Goal: Information Seeking & Learning: Learn about a topic

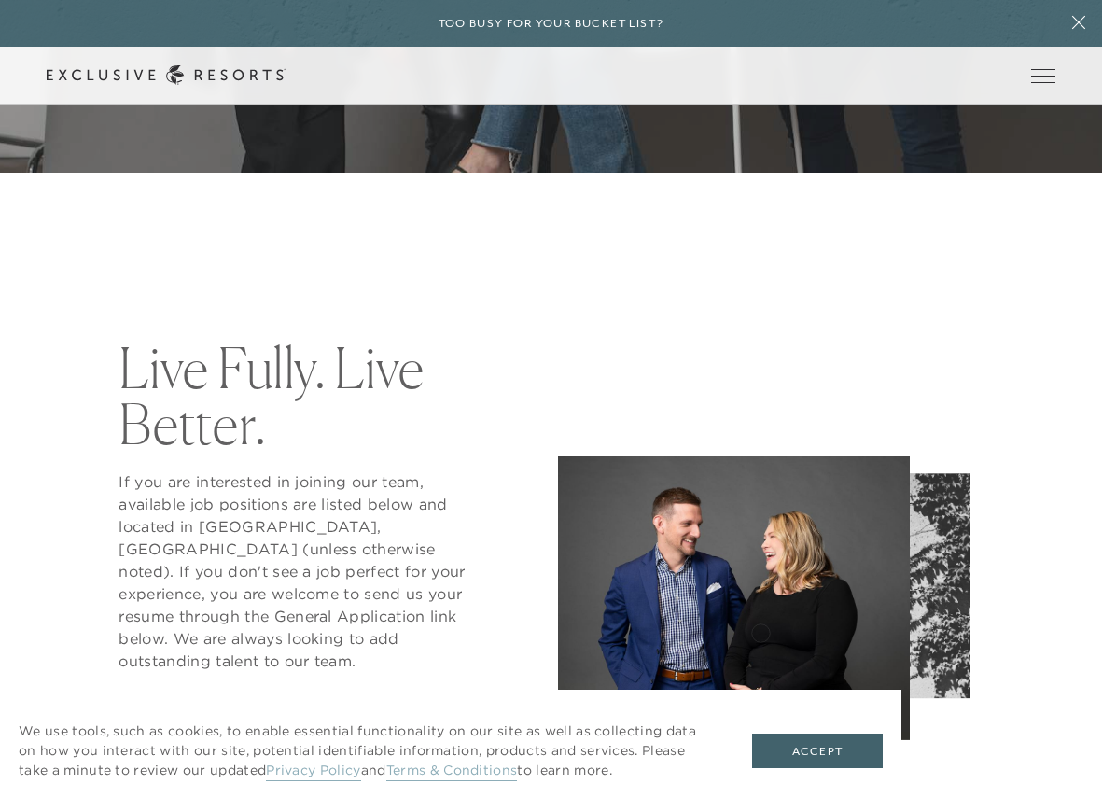
scroll to position [686, 0]
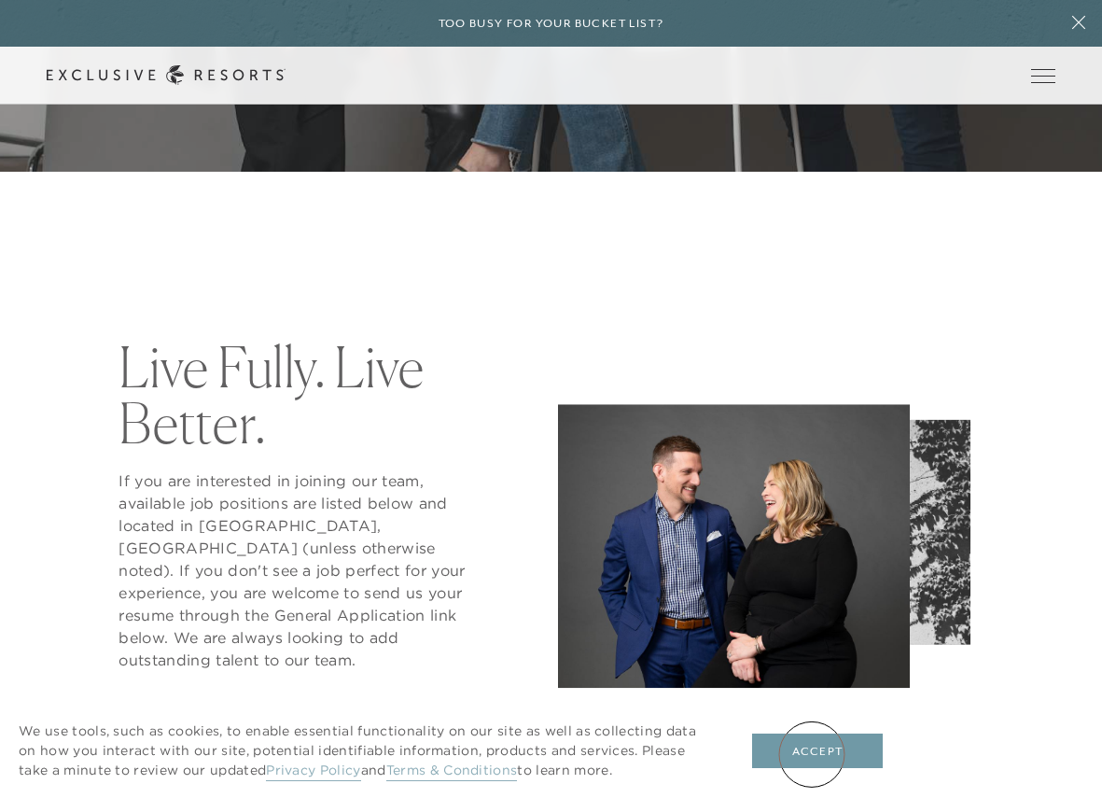
click at [812, 754] on button "Accept" at bounding box center [817, 751] width 131 height 35
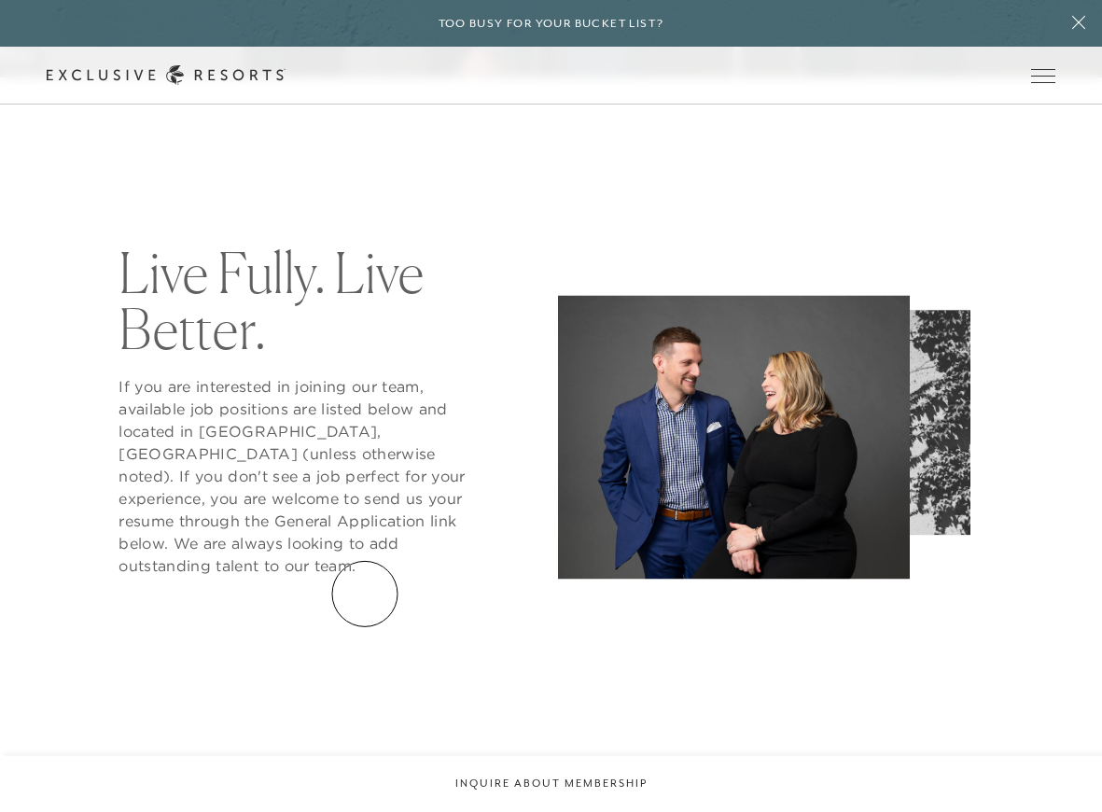
scroll to position [784, 0]
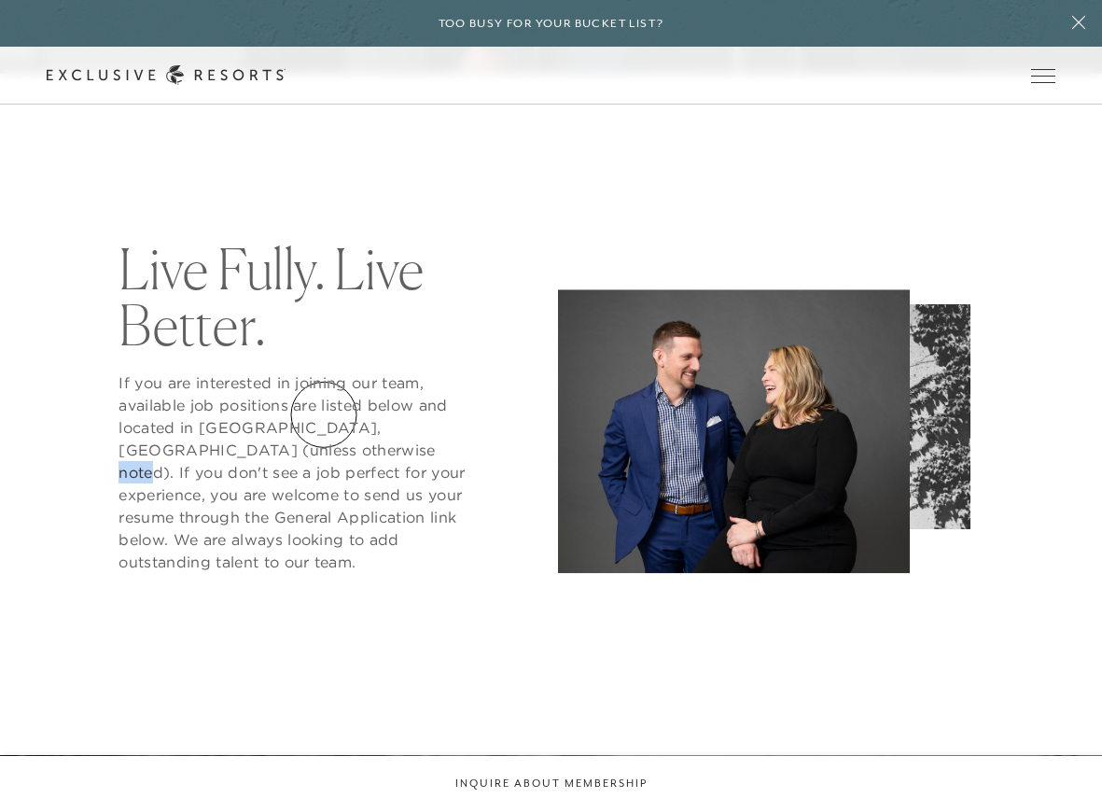
drag, startPoint x: 305, startPoint y: 421, endPoint x: 343, endPoint y: 410, distance: 39.0
click at [343, 410] on p at bounding box center [295, 472] width 352 height 202
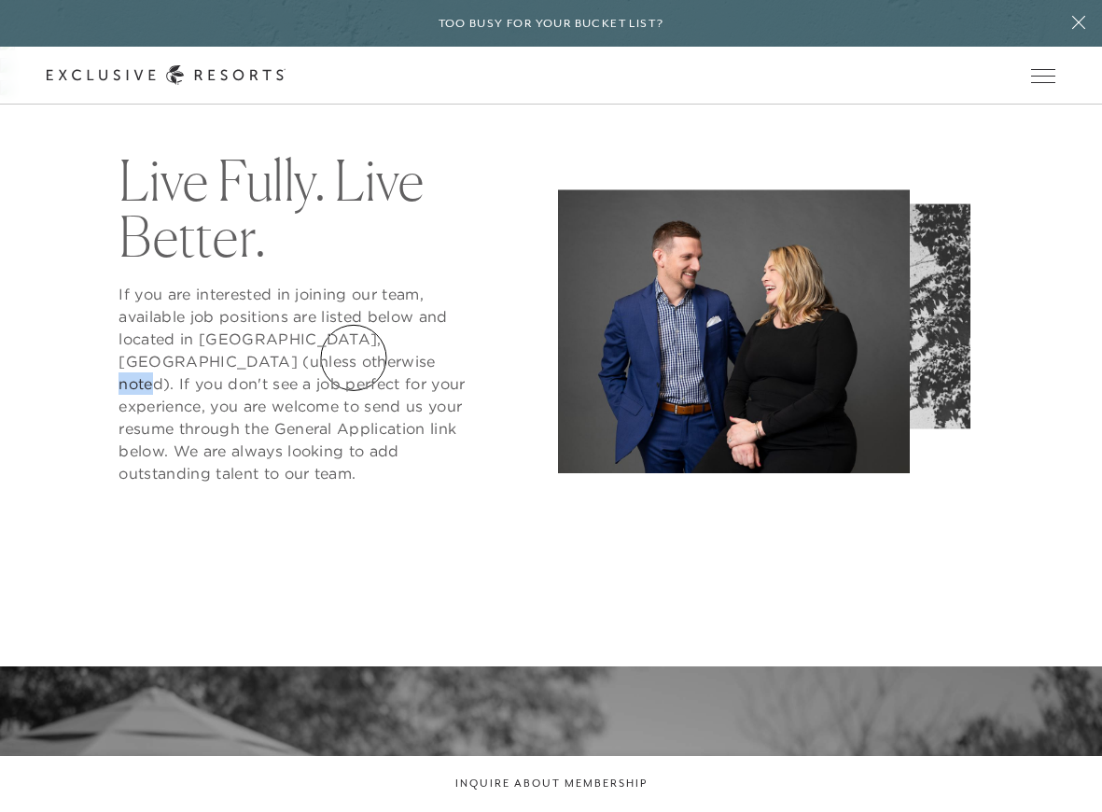
scroll to position [871, 0]
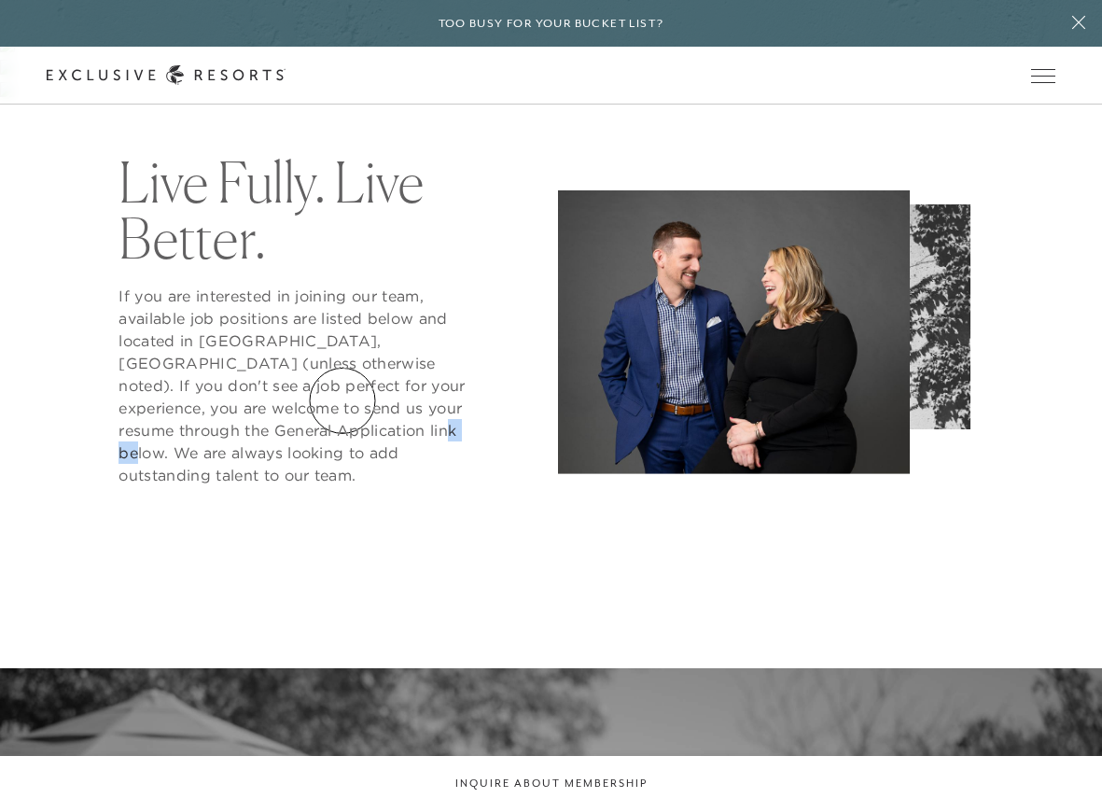
drag, startPoint x: 343, startPoint y: 400, endPoint x: 309, endPoint y: 400, distance: 33.6
click at [309, 400] on p at bounding box center [295, 386] width 352 height 202
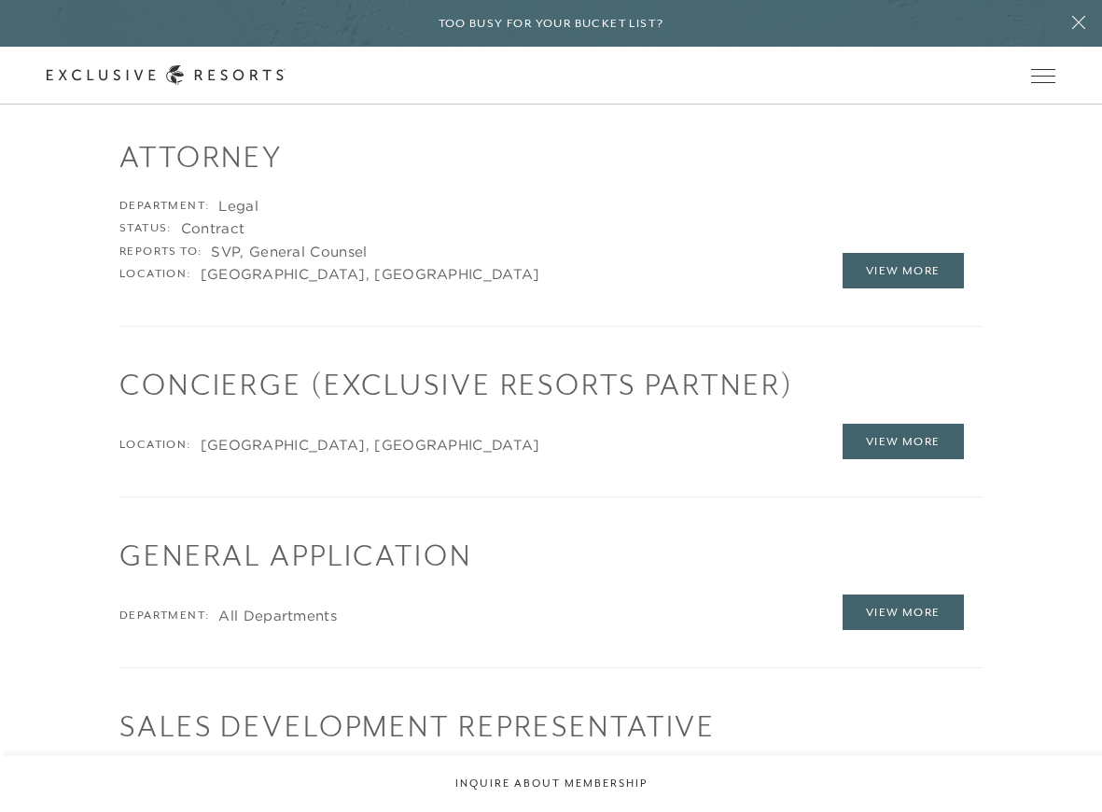
scroll to position [2194, 0]
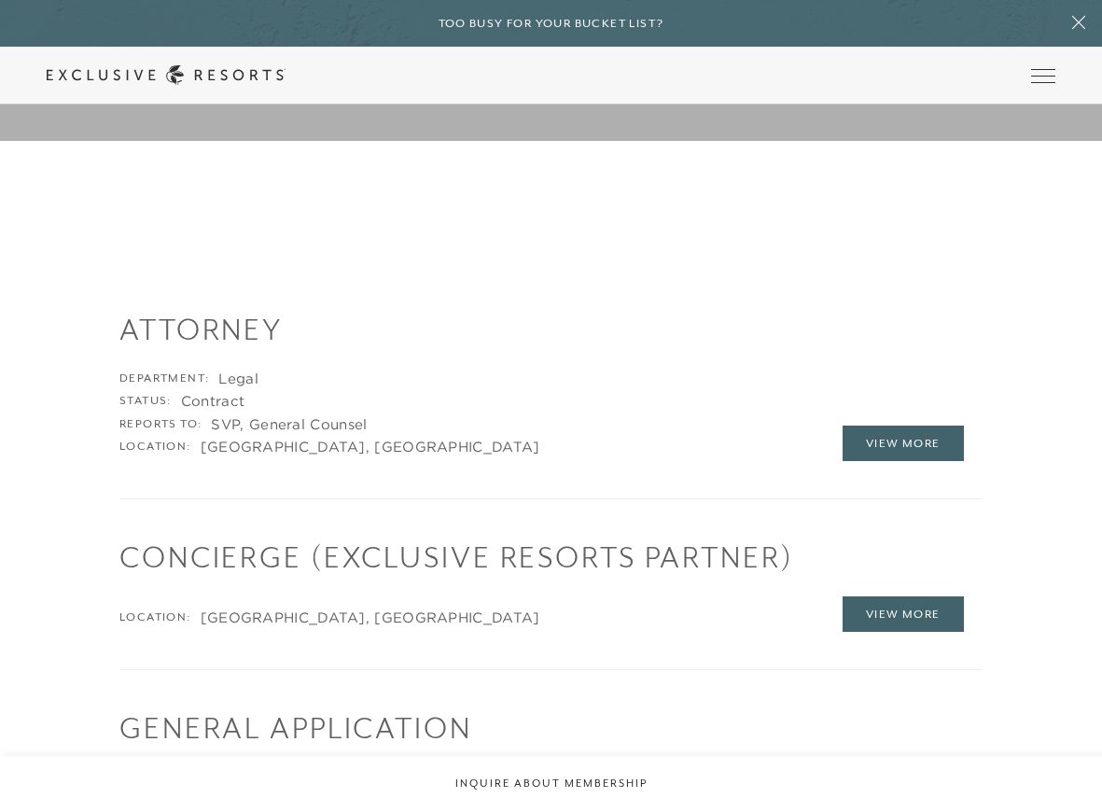
scroll to position [2949, 0]
